Goal: Information Seeking & Learning: Find contact information

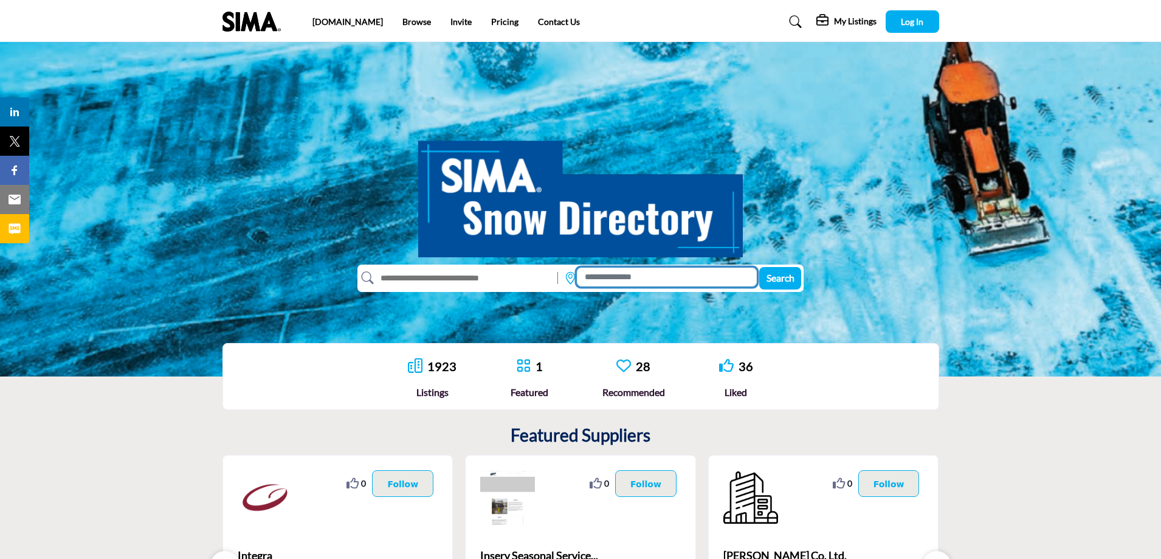
click at [713, 276] on input at bounding box center [667, 277] width 180 height 19
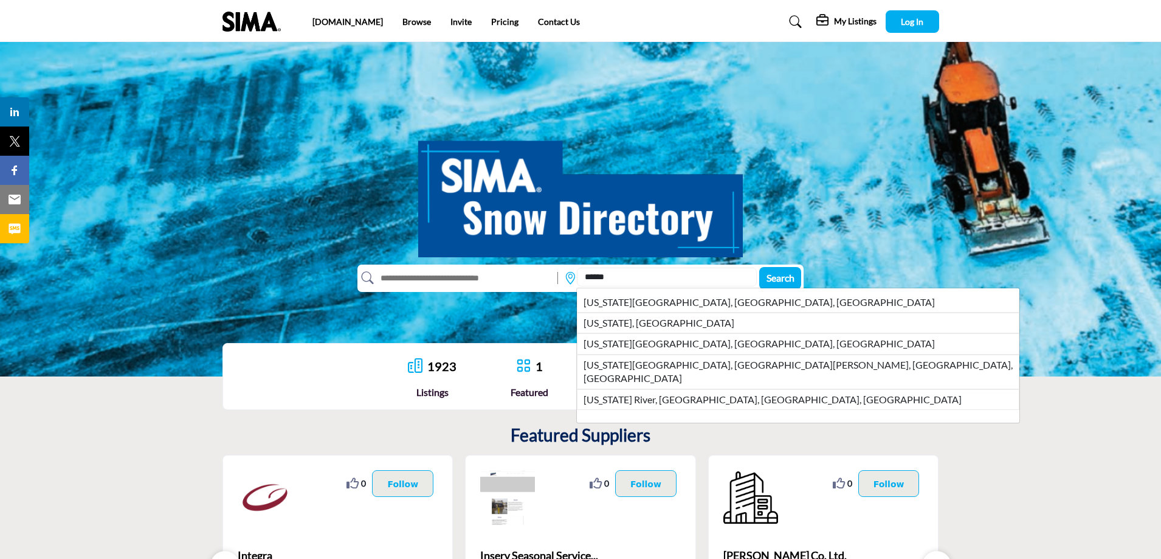
click at [684, 344] on li "Kansas City, KS, USA" at bounding box center [798, 343] width 443 height 21
type input "**********"
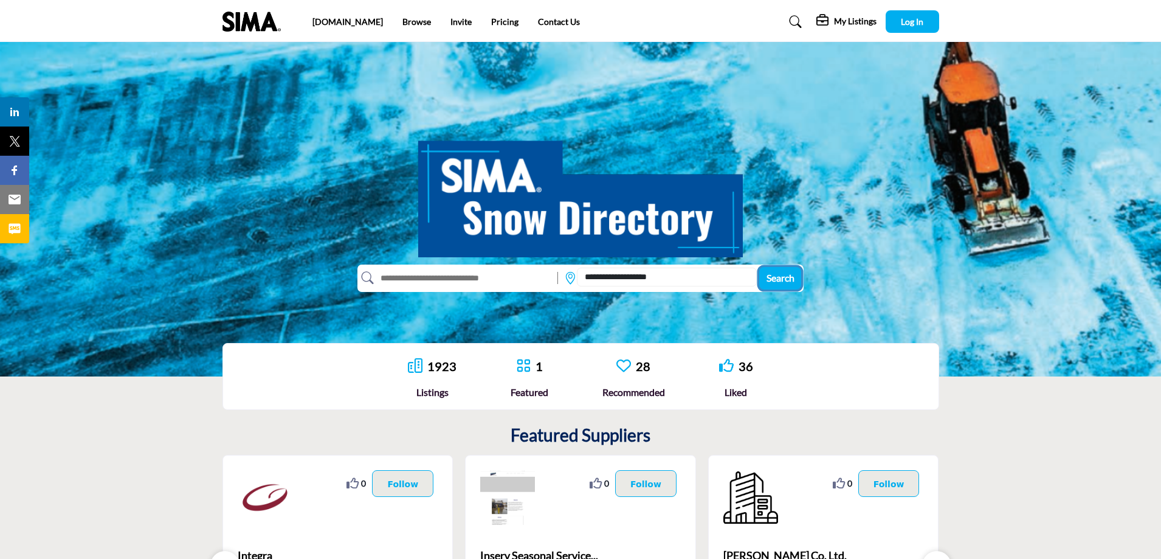
click at [775, 274] on span "Search" at bounding box center [781, 278] width 28 height 12
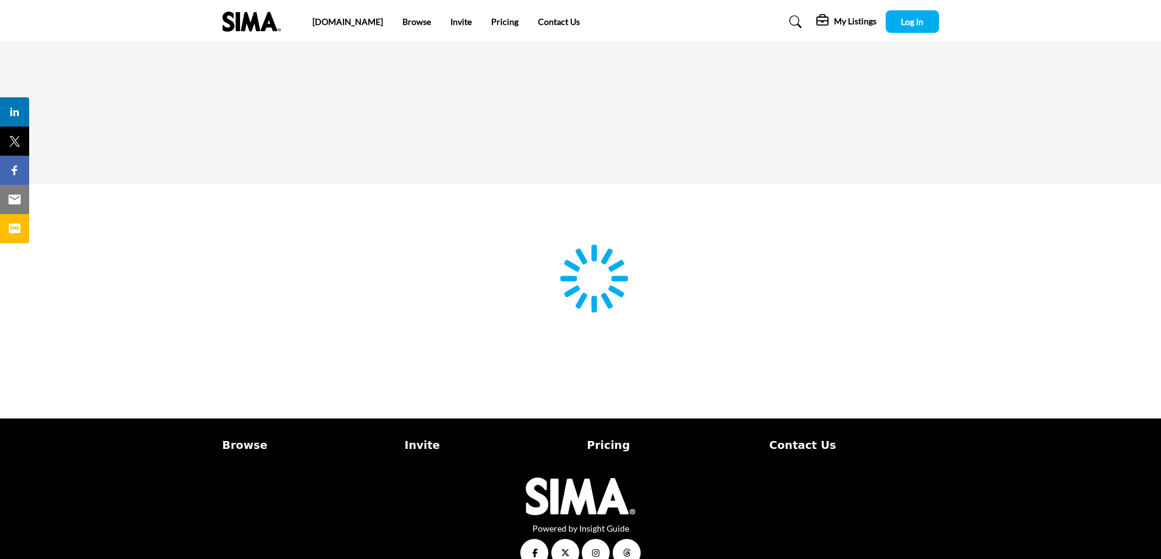
type input "**********"
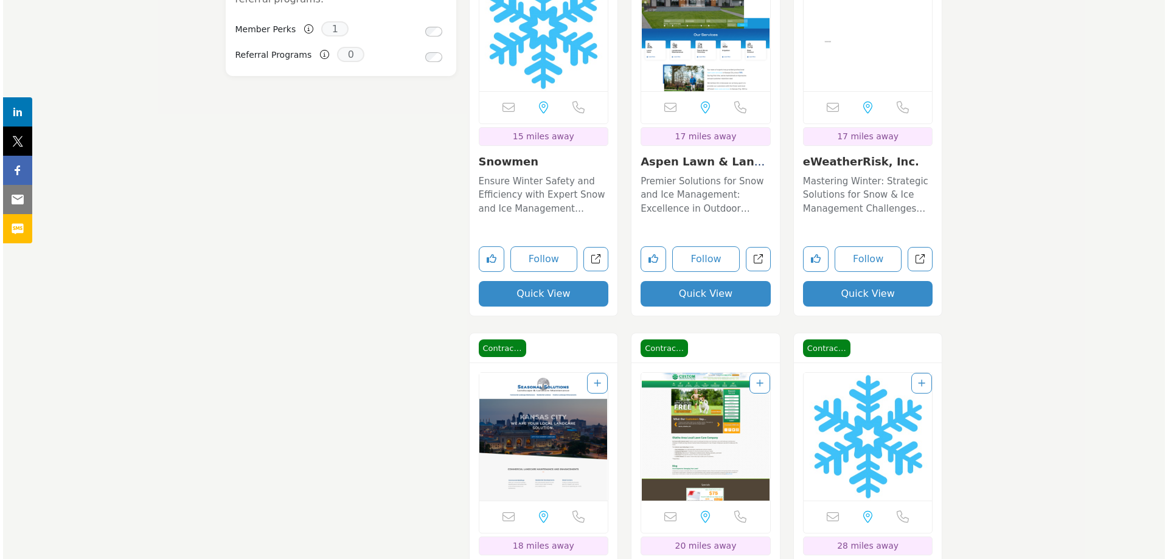
scroll to position [1155, 0]
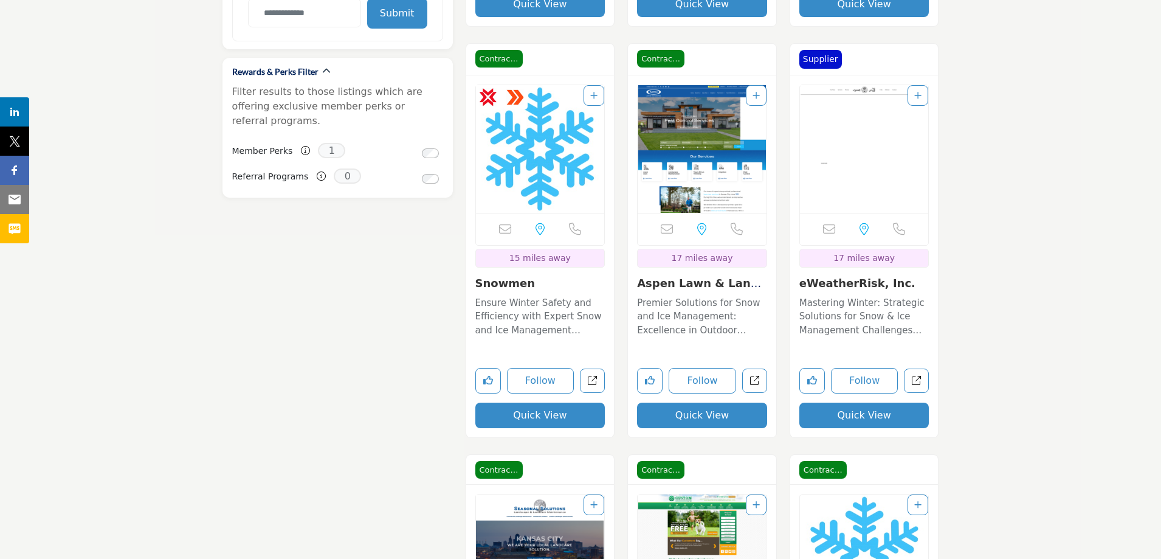
click at [547, 418] on button "Quick View" at bounding box center [541, 416] width 130 height 26
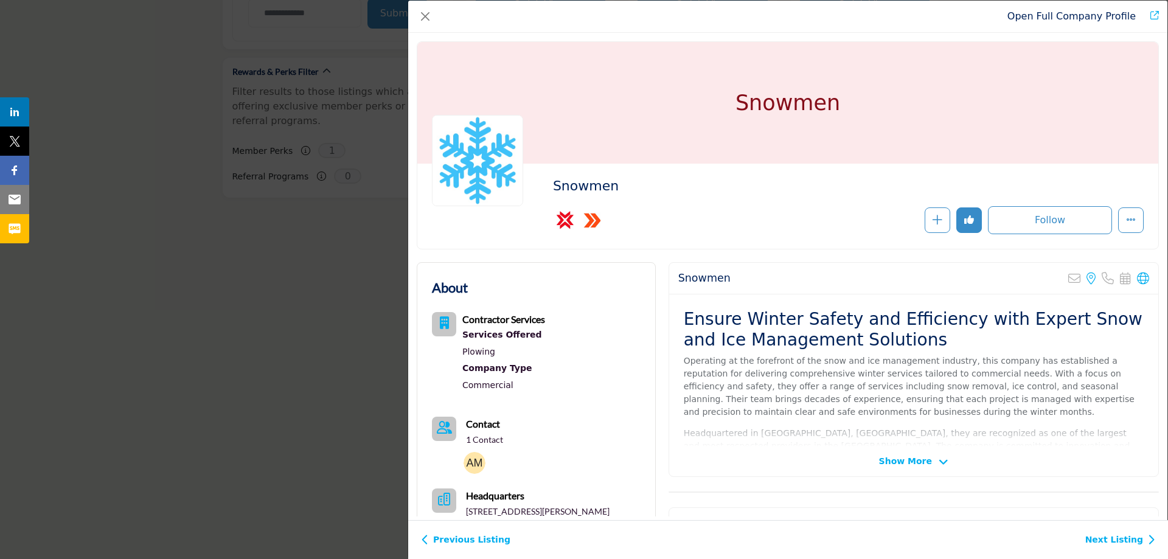
click at [938, 459] on icon "Company Data Modal" at bounding box center [943, 462] width 10 height 11
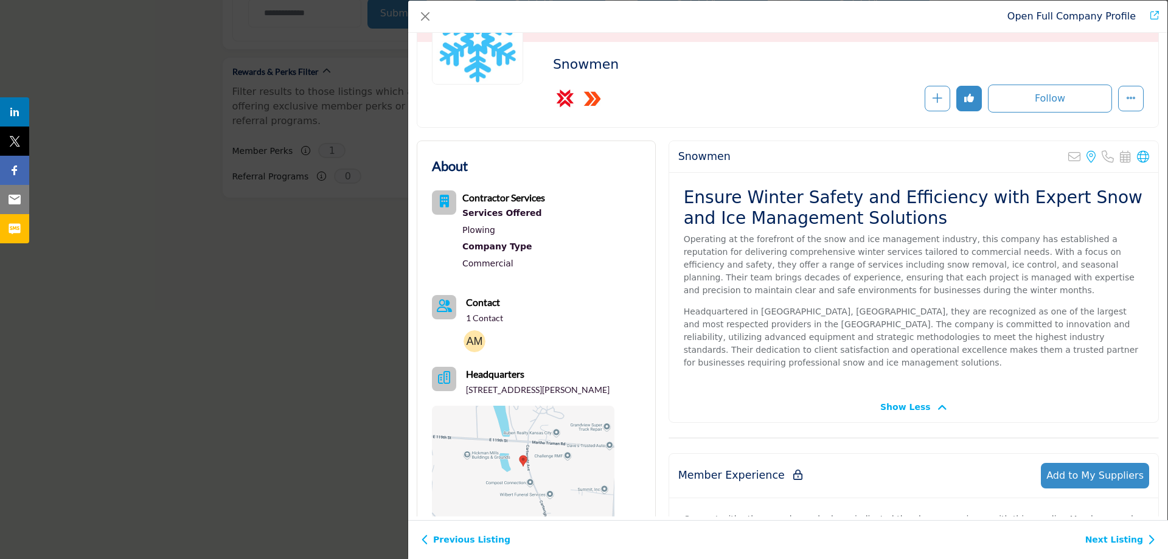
scroll to position [182, 0]
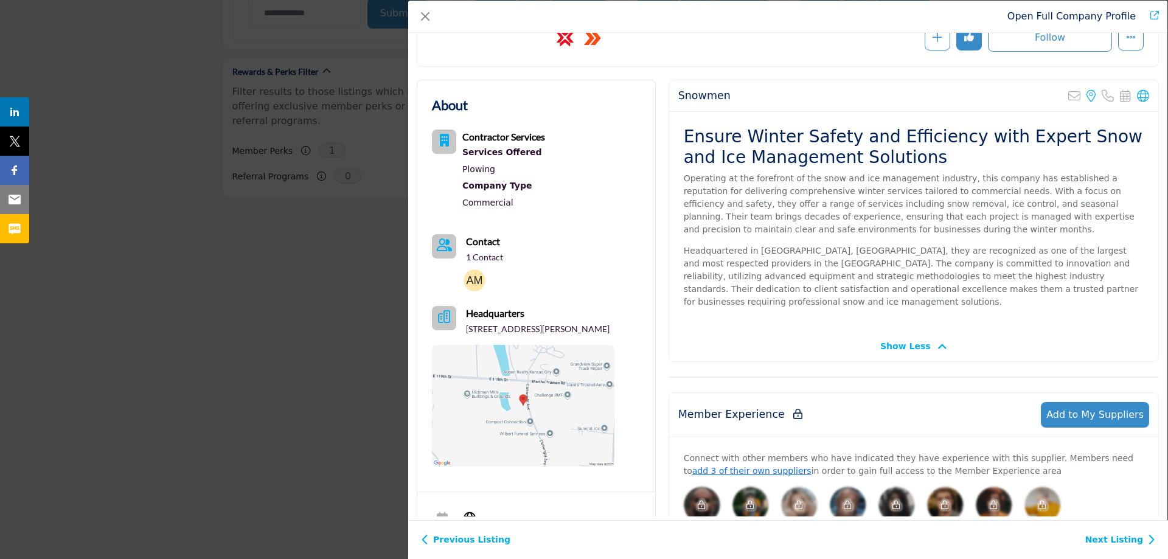
click at [539, 430] on img "Company Data Modal" at bounding box center [523, 406] width 182 height 122
click at [482, 280] on img "Company Data Modal" at bounding box center [474, 280] width 22 height 22
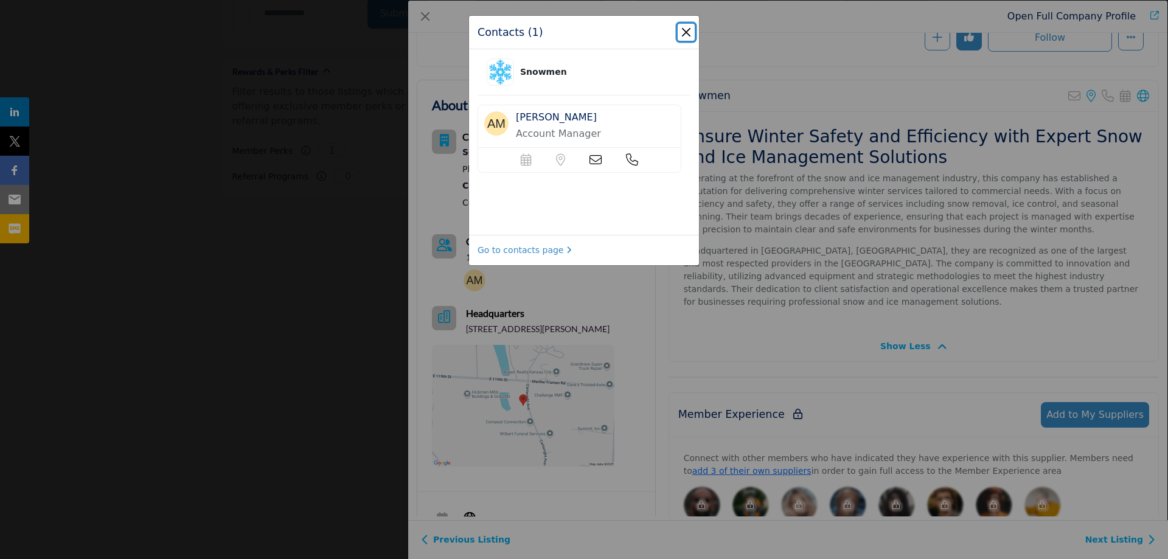
click at [690, 33] on button "Close" at bounding box center [685, 32] width 17 height 17
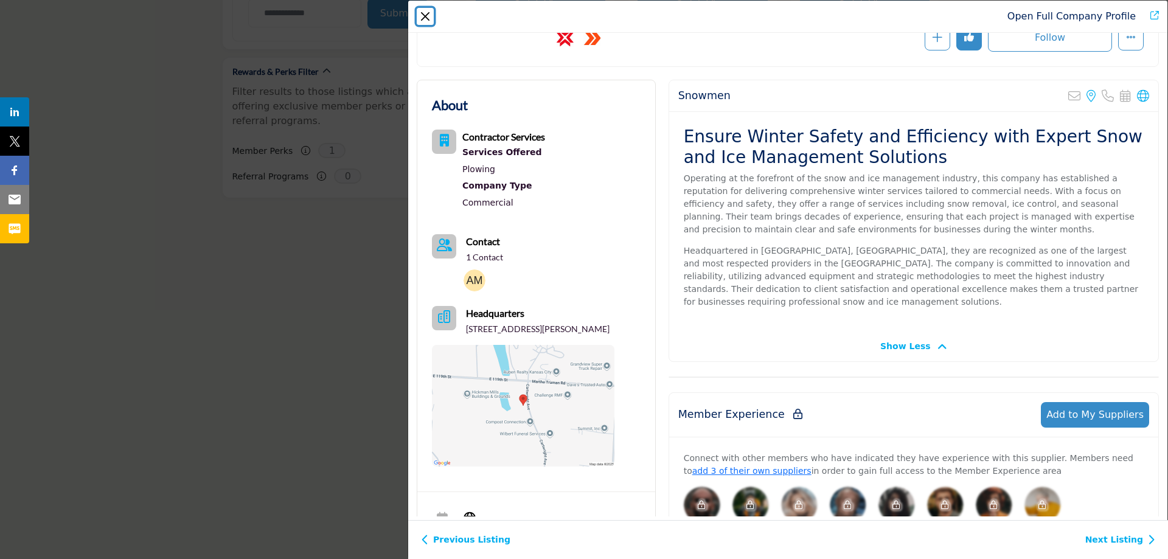
click at [423, 19] on button "Close" at bounding box center [425, 16] width 17 height 17
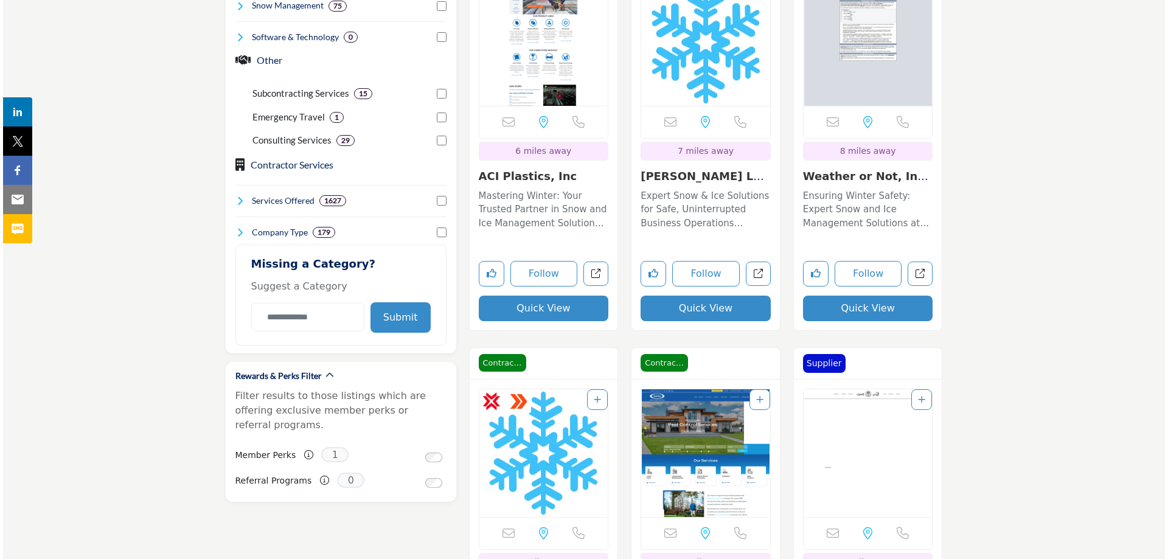
scroll to position [730, 0]
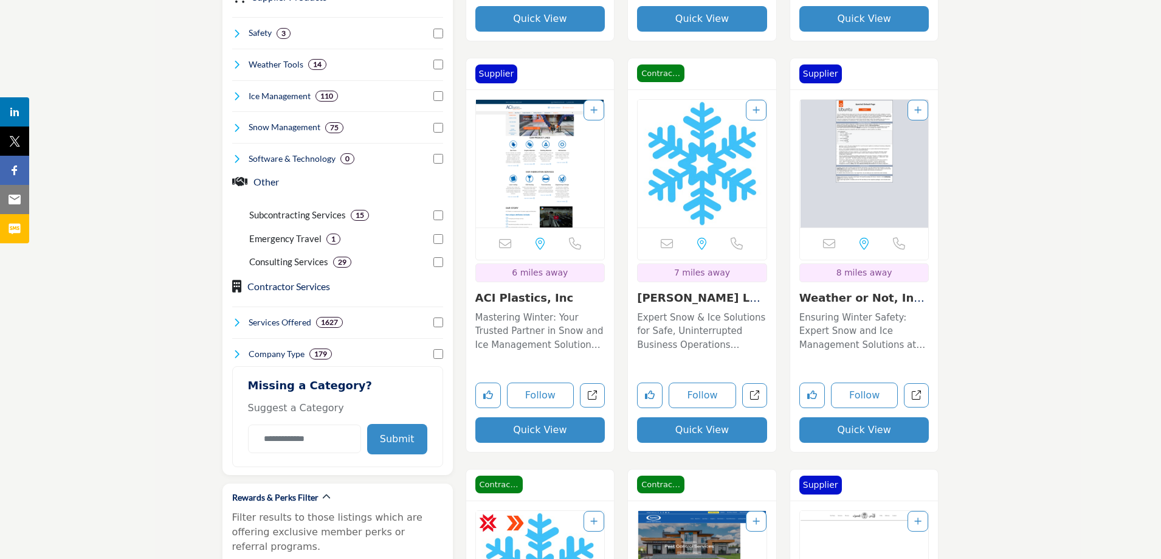
click at [699, 431] on button "Quick View" at bounding box center [702, 430] width 130 height 26
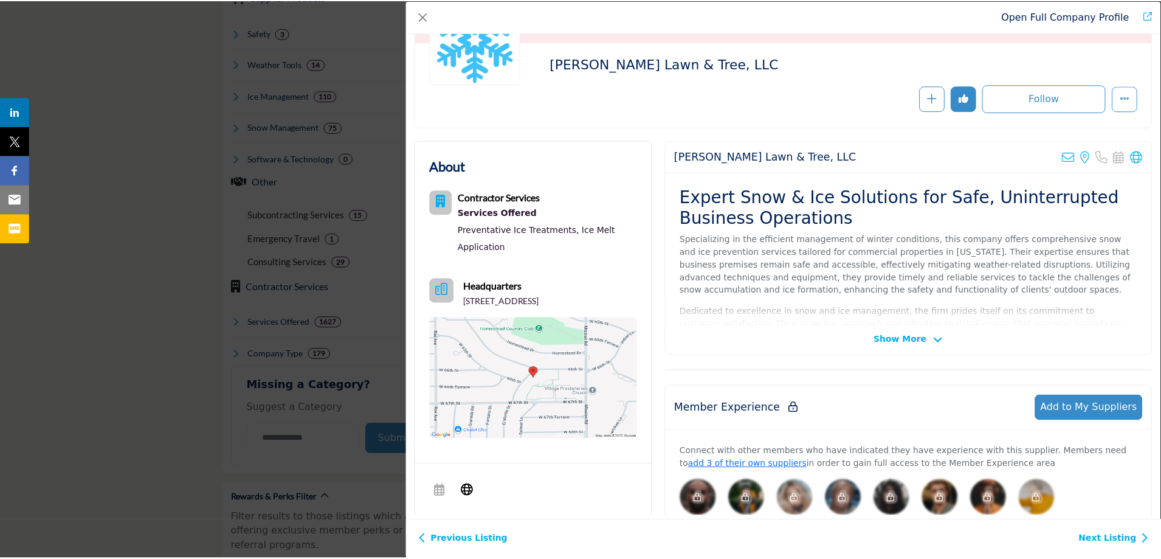
scroll to position [182, 0]
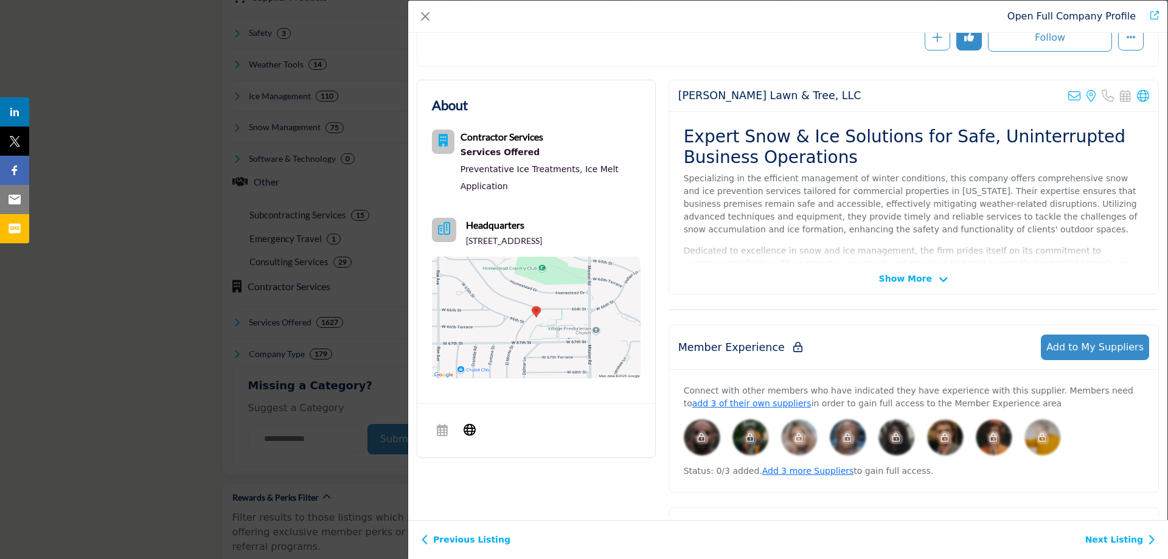
click at [553, 327] on img "Company Data Modal" at bounding box center [536, 318] width 209 height 122
click at [432, 15] on button "Close" at bounding box center [425, 16] width 17 height 17
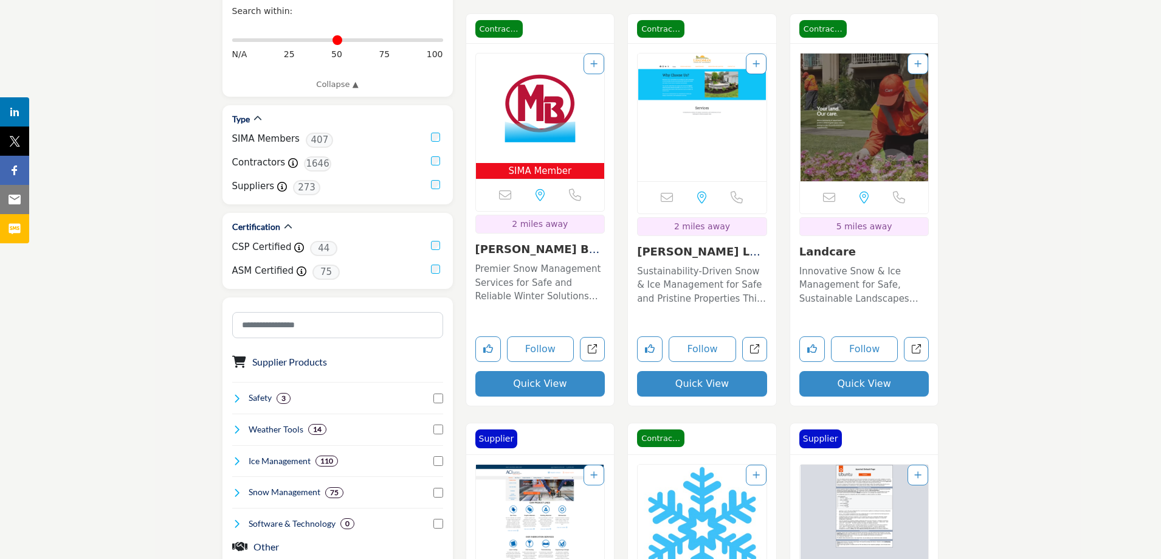
scroll to position [0, 0]
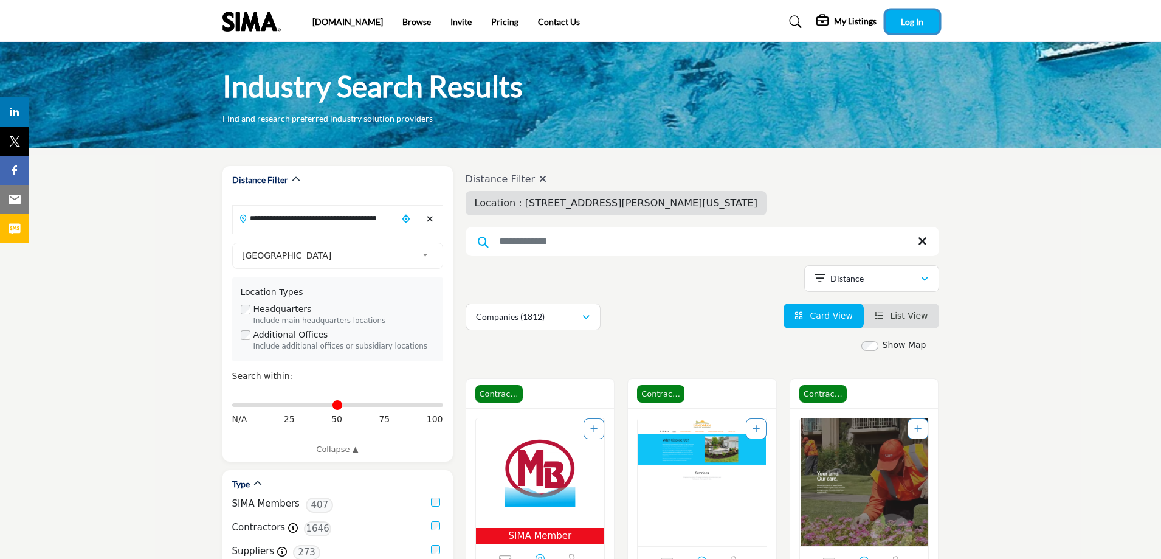
click at [918, 22] on span "Log In" at bounding box center [912, 21] width 22 height 10
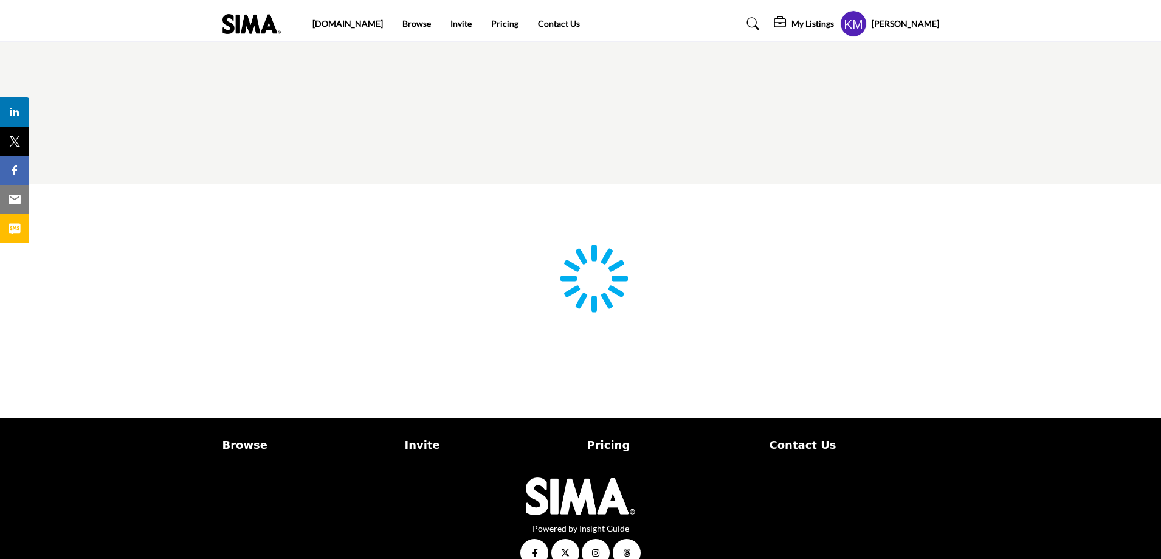
type input "**********"
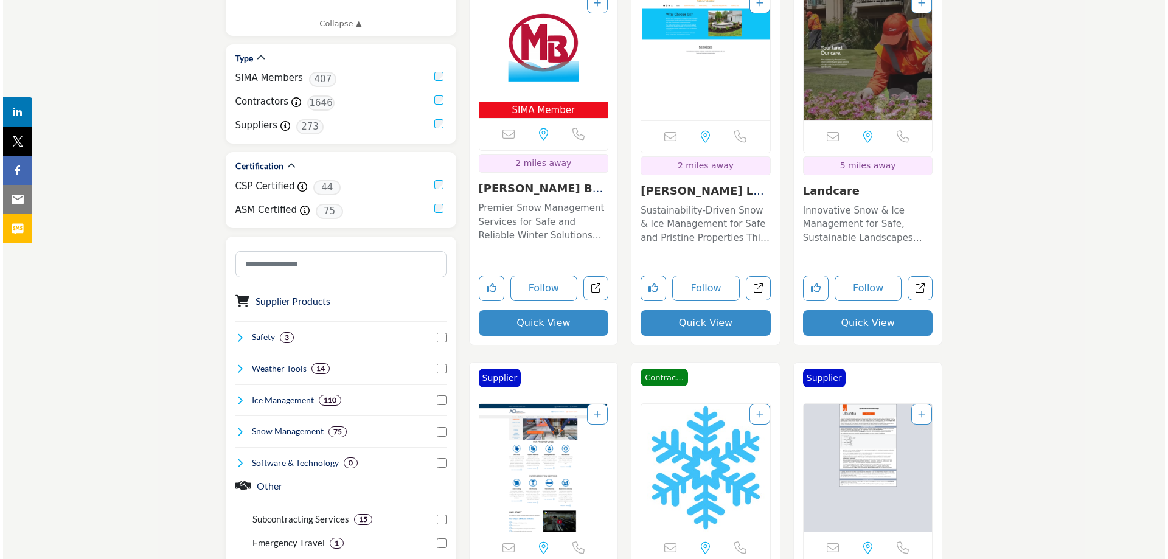
scroll to position [365, 0]
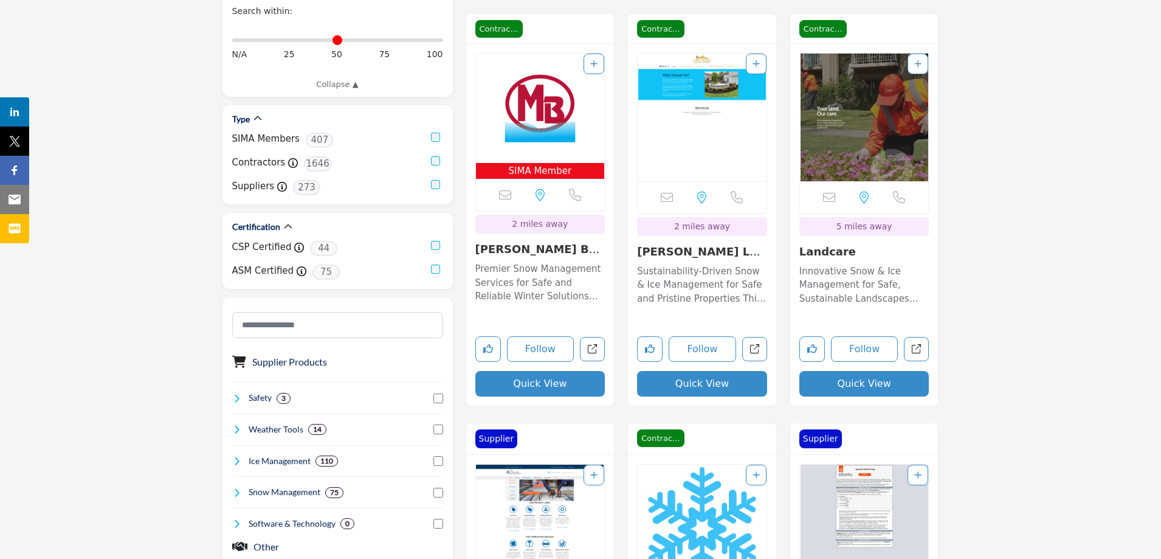
click at [702, 390] on button "Quick View" at bounding box center [702, 384] width 130 height 26
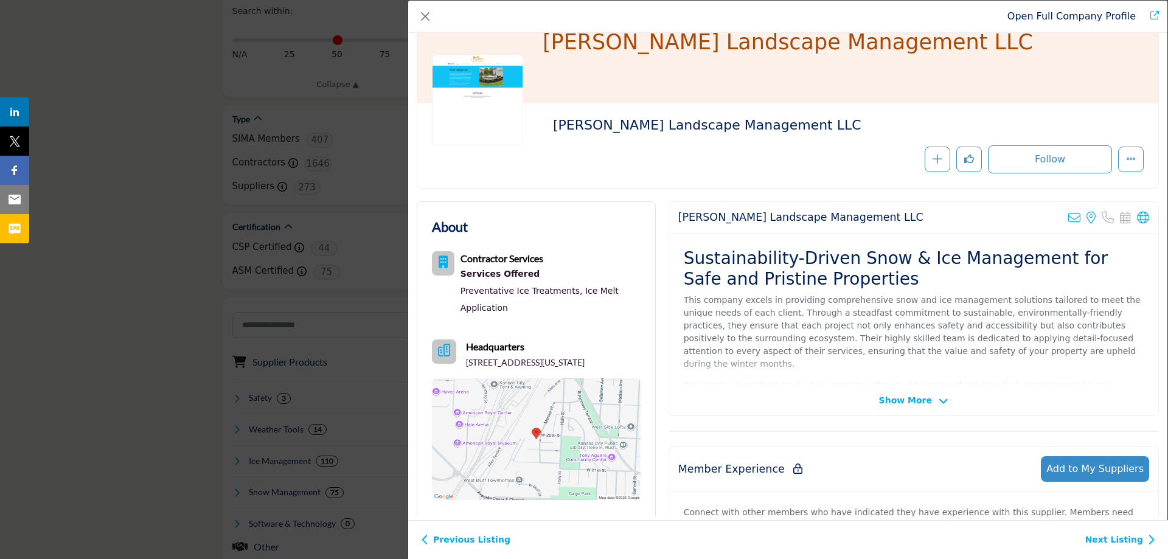
scroll to position [122, 0]
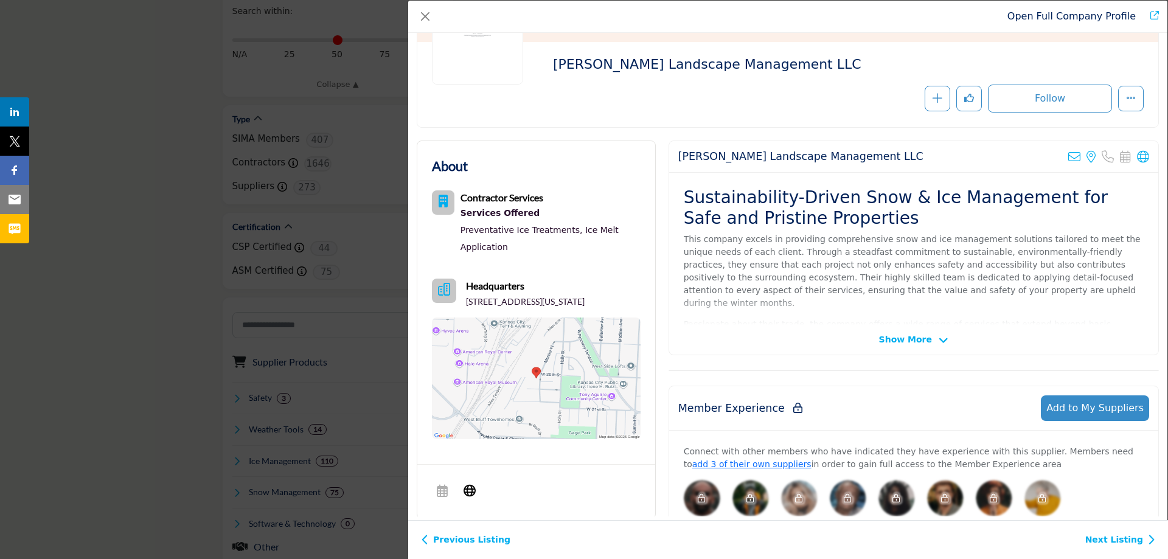
click at [531, 389] on img "Company Data Modal" at bounding box center [536, 378] width 209 height 122
click at [432, 11] on button "Close" at bounding box center [425, 16] width 17 height 17
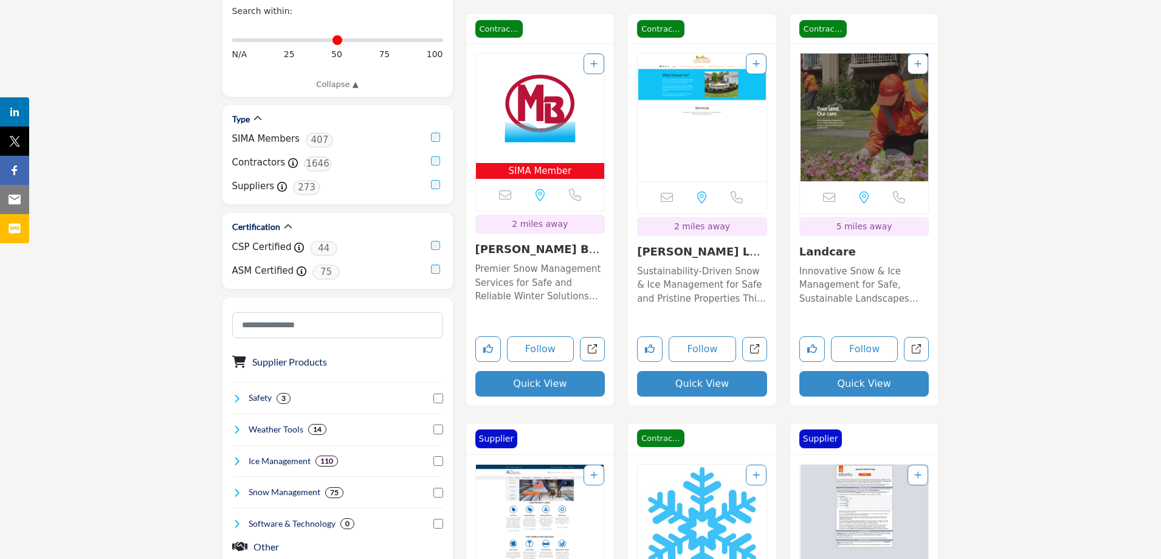
click at [886, 382] on button "Quick View" at bounding box center [865, 384] width 130 height 26
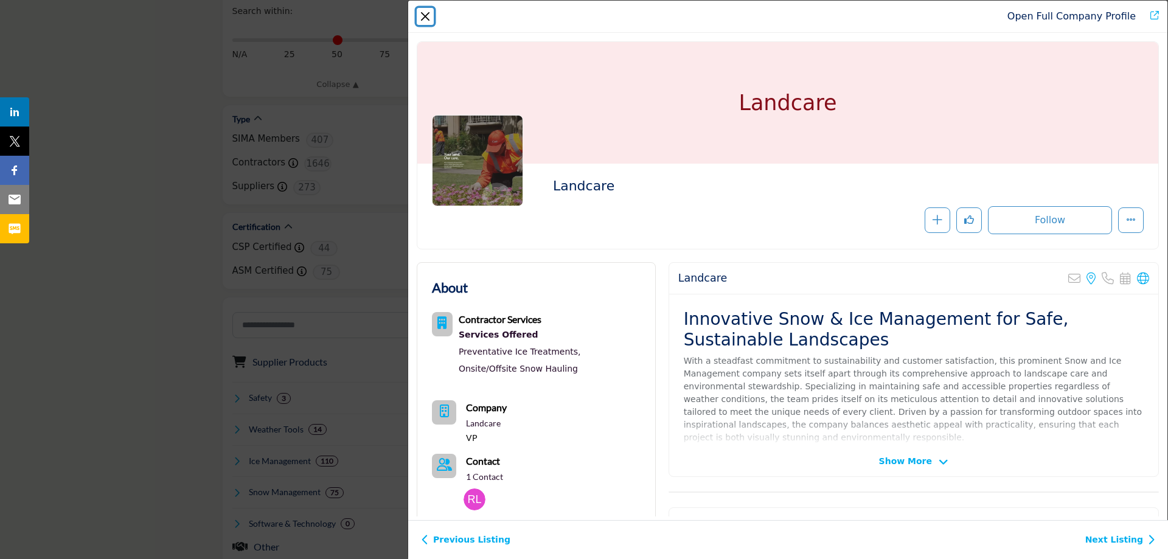
click at [424, 12] on button "Close" at bounding box center [425, 16] width 17 height 17
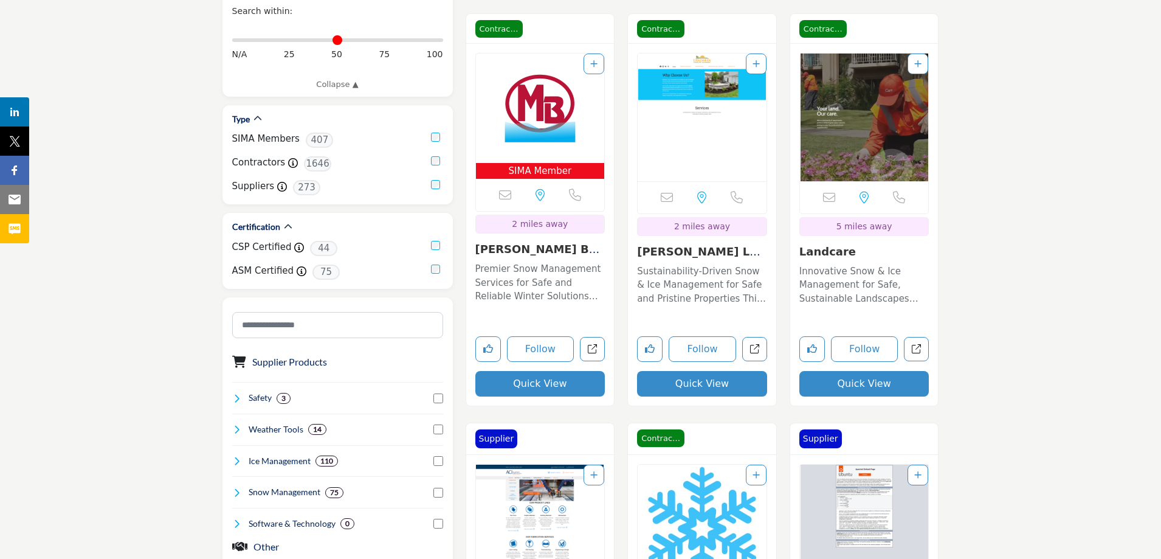
click at [704, 380] on button "Quick View" at bounding box center [702, 384] width 130 height 26
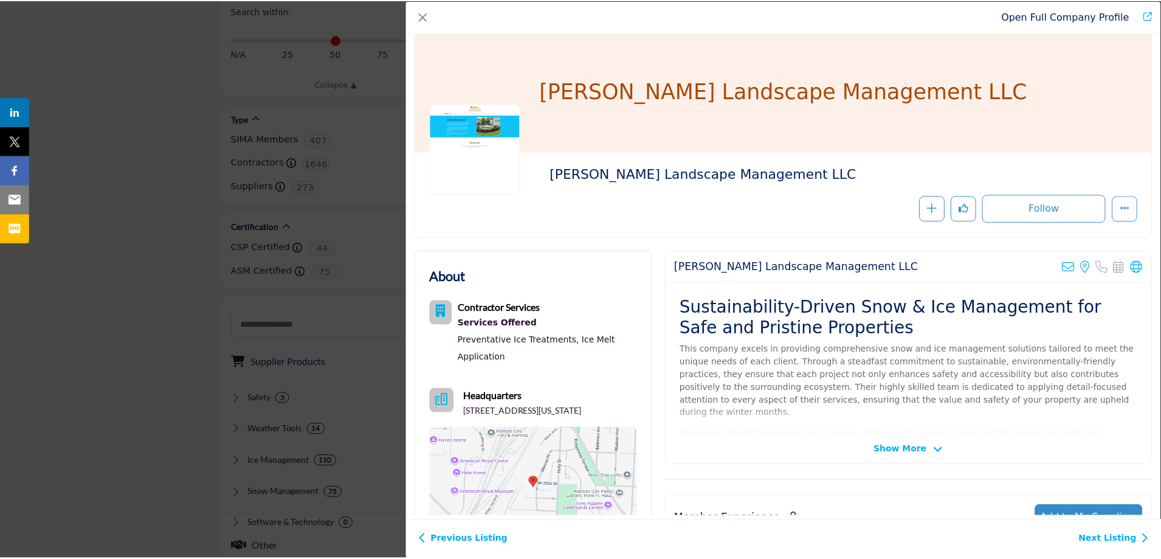
scroll to position [133, 0]
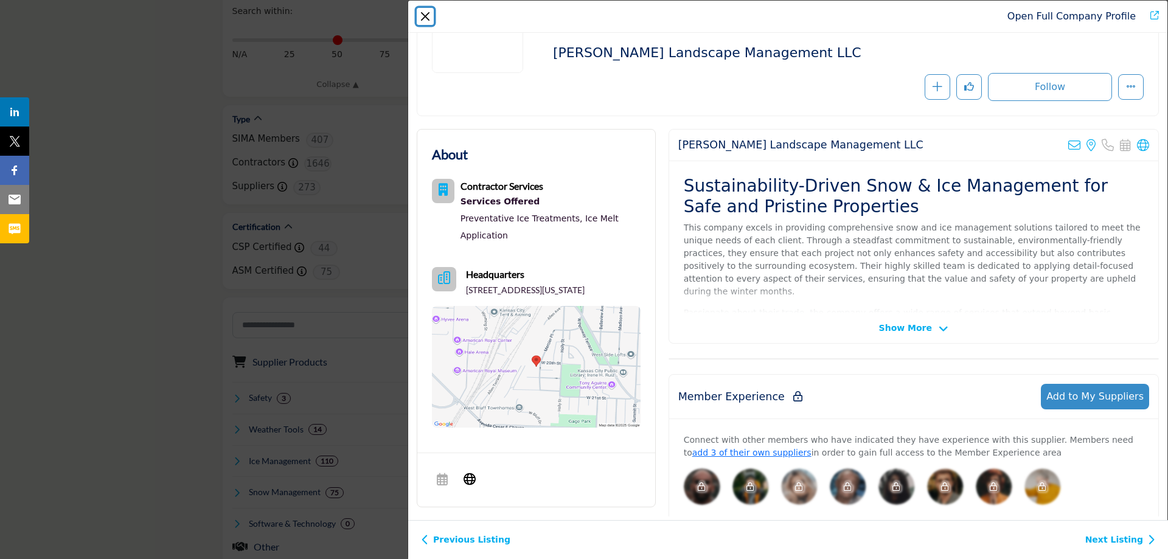
click at [421, 13] on button "Close" at bounding box center [425, 16] width 17 height 17
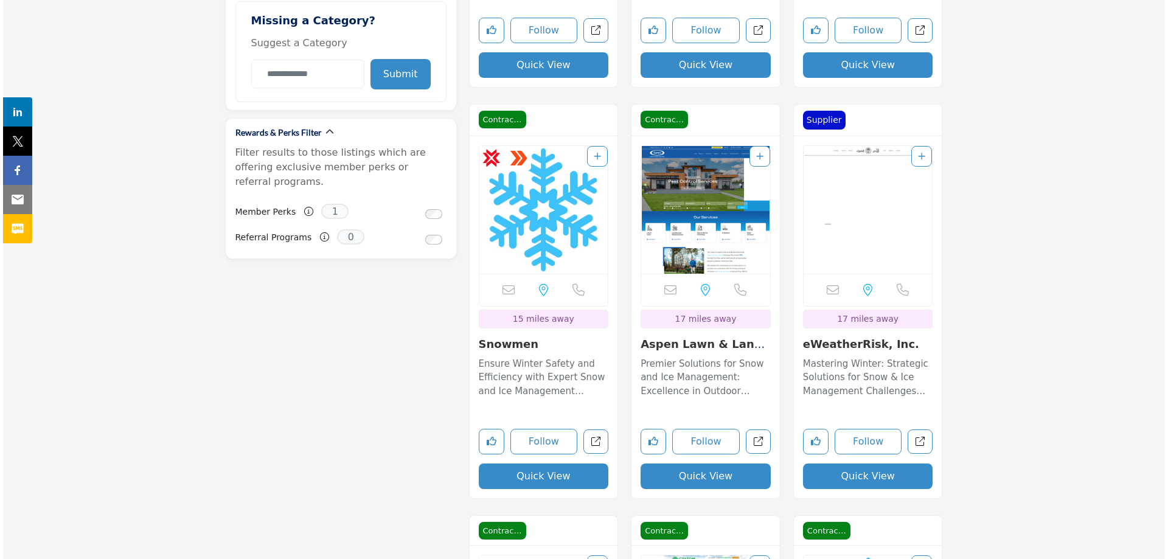
scroll to position [1155, 0]
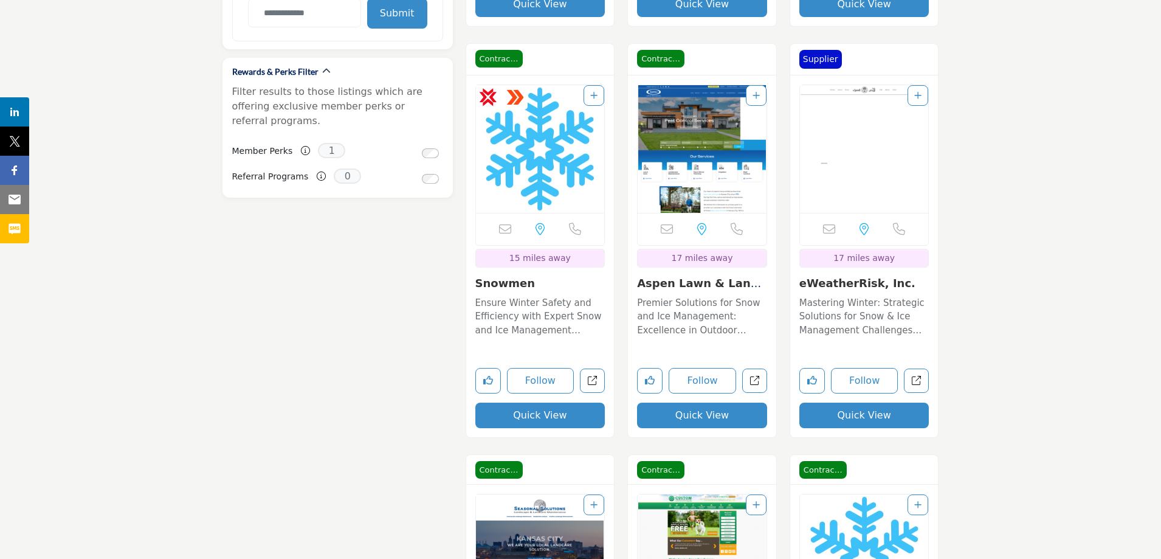
click at [531, 421] on button "Quick View" at bounding box center [541, 416] width 130 height 26
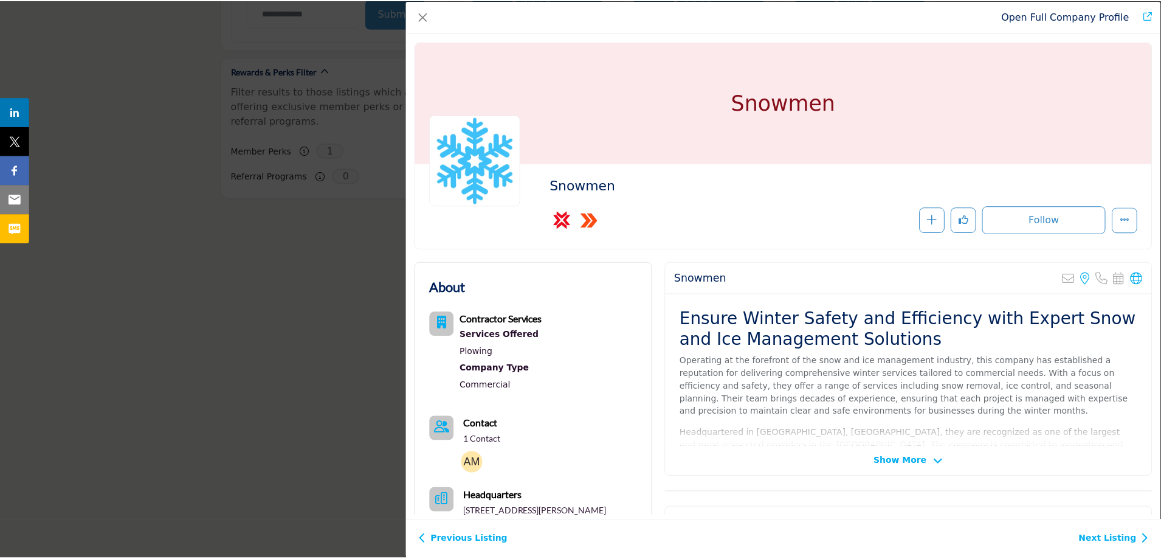
scroll to position [122, 0]
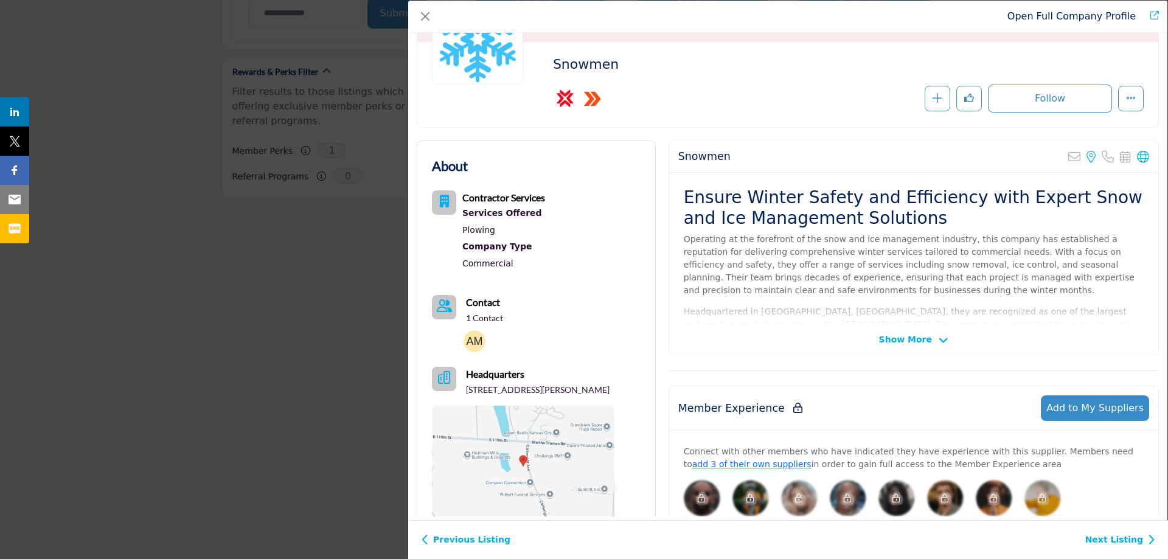
click at [472, 339] on img "Company Data Modal" at bounding box center [474, 341] width 22 height 22
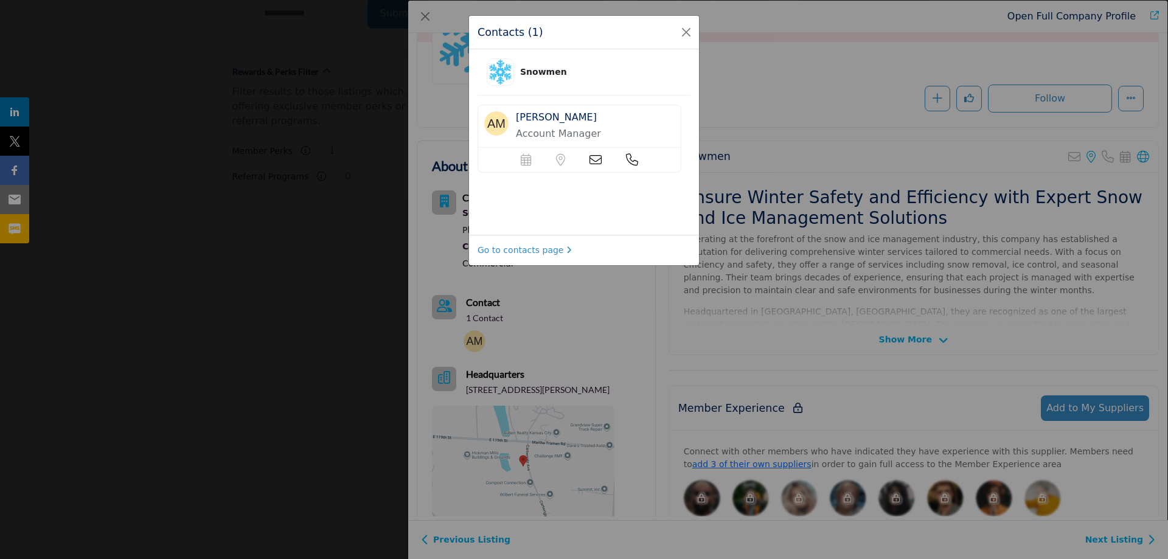
click at [593, 161] on icon at bounding box center [595, 160] width 12 height 12
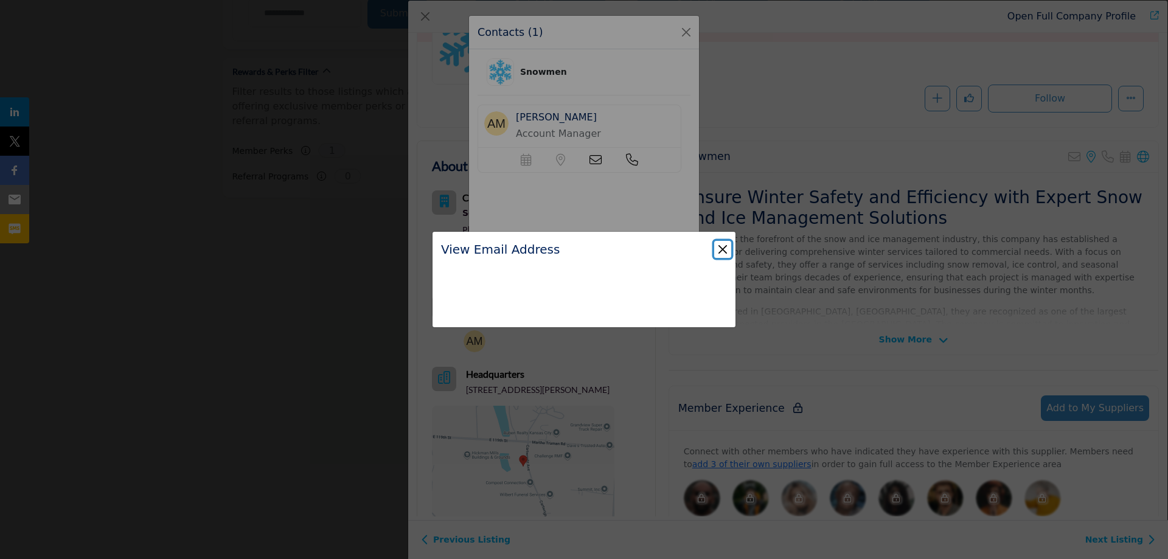
click at [721, 246] on button "Close" at bounding box center [722, 249] width 17 height 17
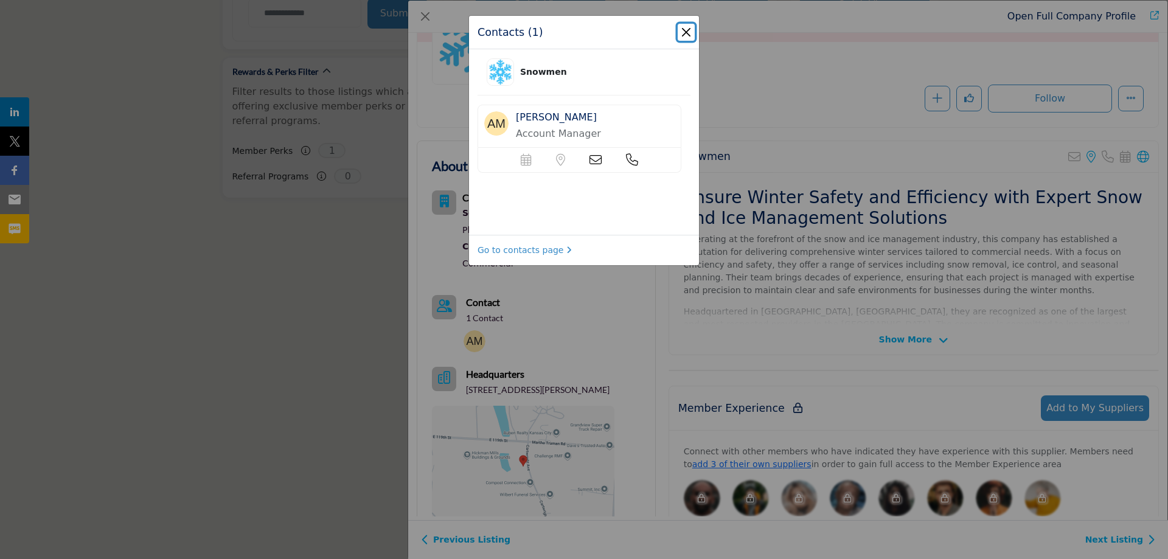
click at [689, 31] on button "Close" at bounding box center [685, 32] width 17 height 17
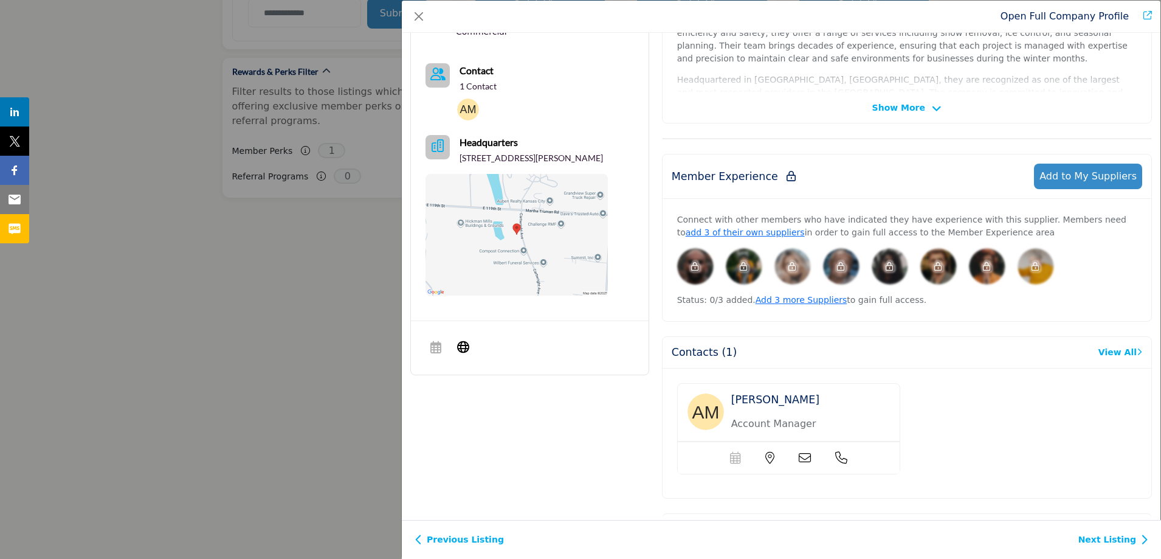
scroll to position [0, 0]
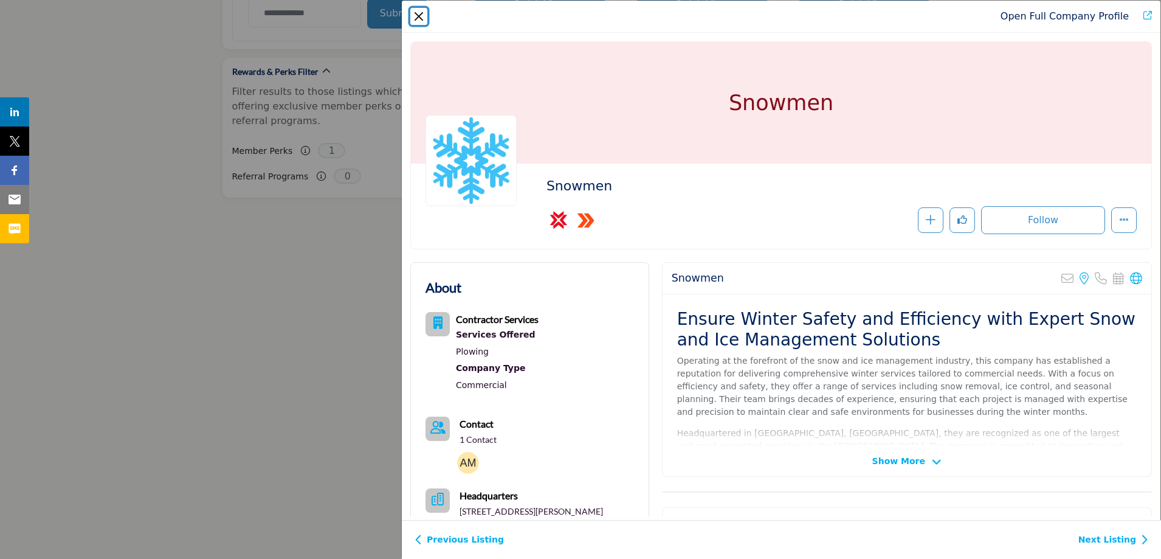
click at [421, 14] on button "Close" at bounding box center [418, 16] width 17 height 17
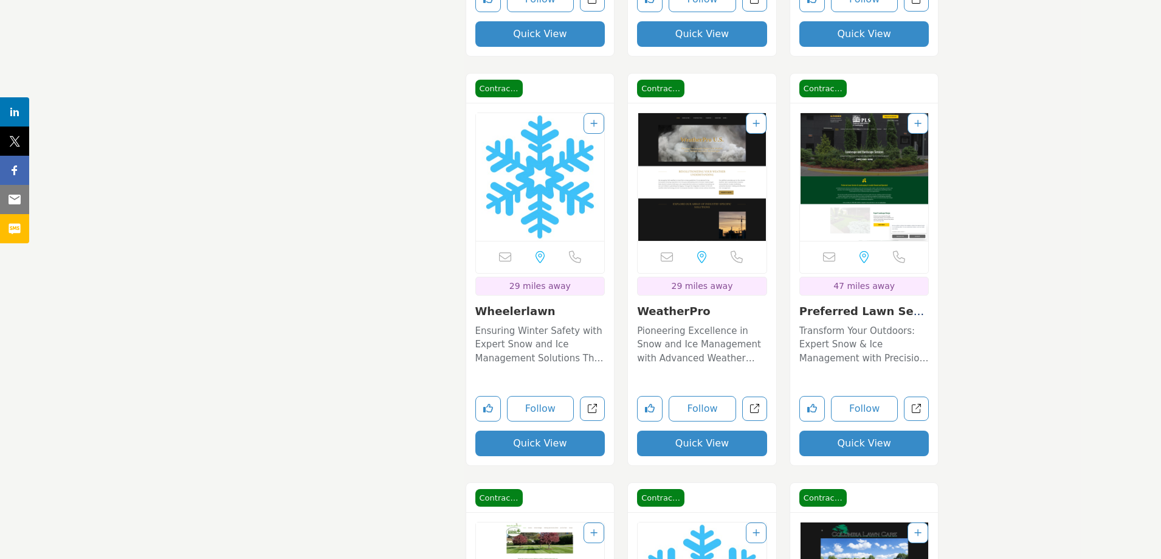
scroll to position [1520, 0]
